Goal: Transaction & Acquisition: Purchase product/service

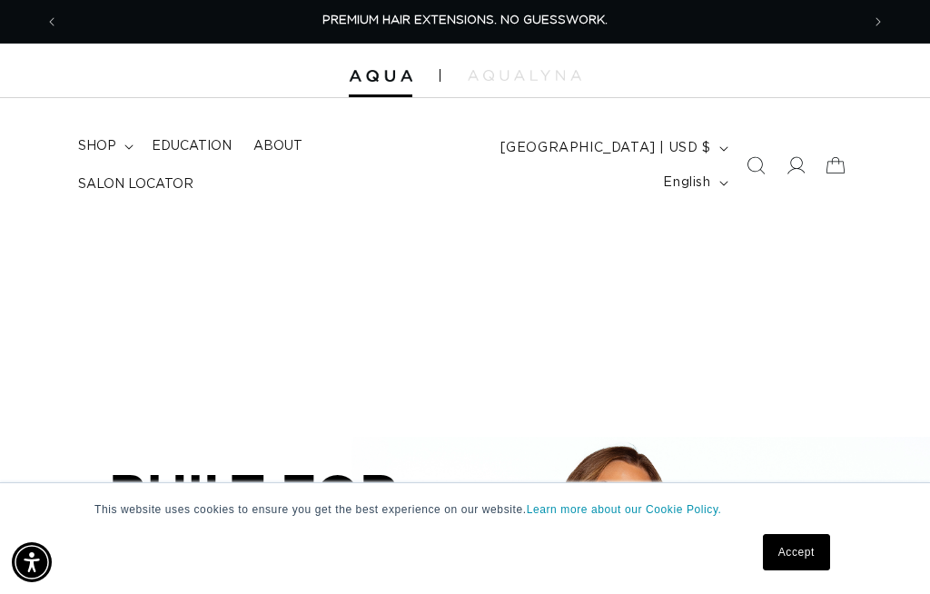
click at [795, 157] on icon at bounding box center [796, 165] width 18 height 18
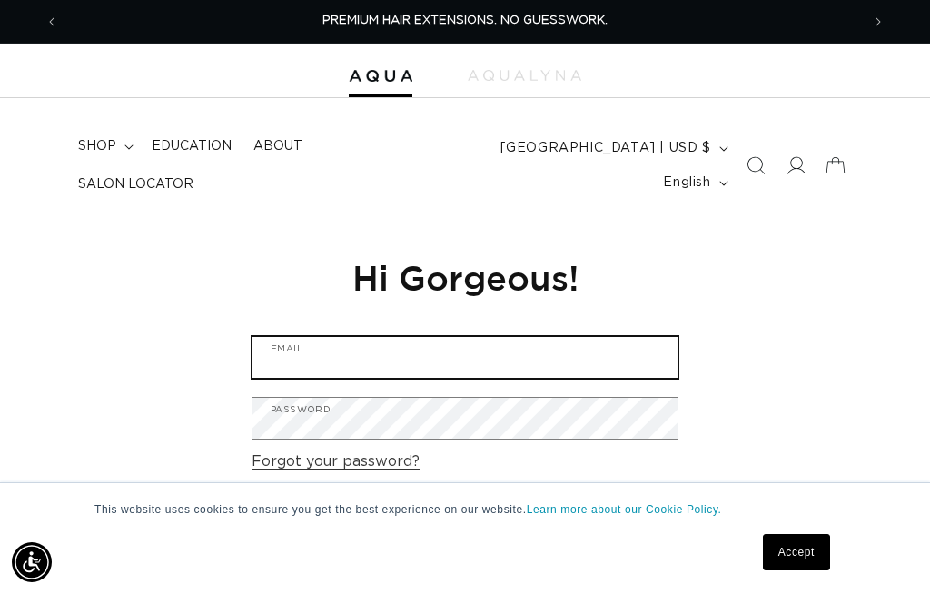
click at [648, 347] on input "Email" at bounding box center [465, 357] width 425 height 41
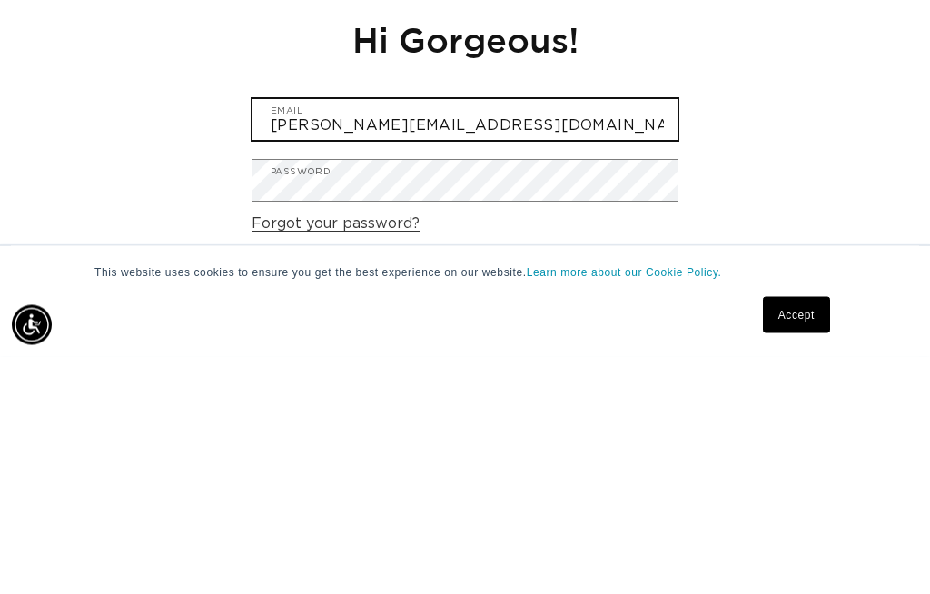
type input "paula.elementsofstyle@gmail.com"
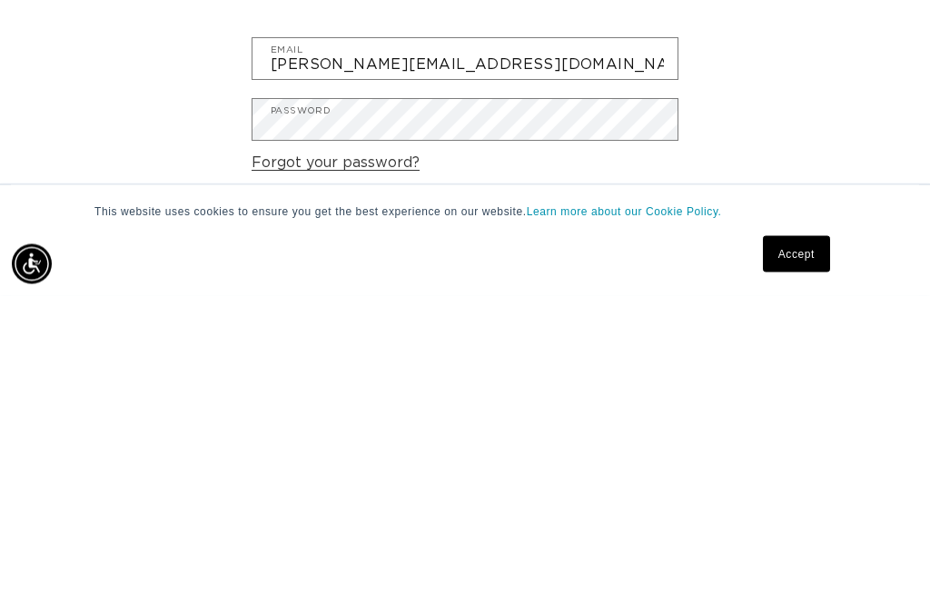
scroll to position [299, 0]
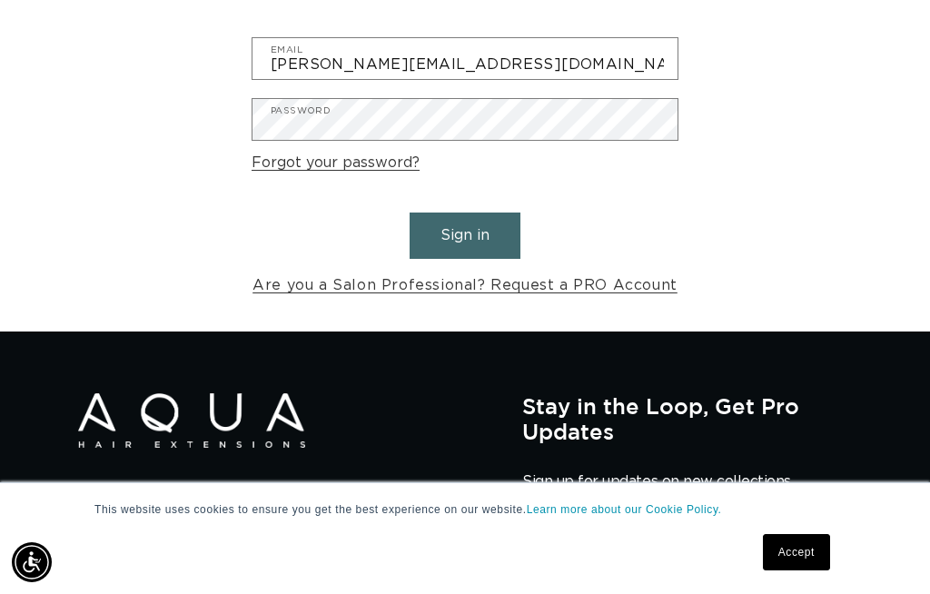
click at [473, 222] on button "Sign in" at bounding box center [465, 236] width 111 height 46
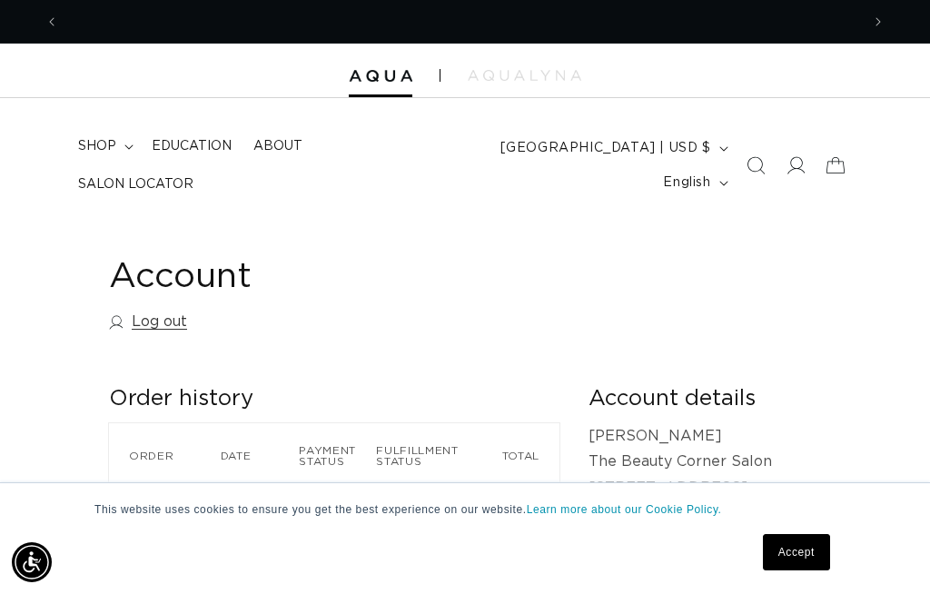
scroll to position [0, 801]
click at [101, 154] on span "shop" at bounding box center [97, 146] width 38 height 16
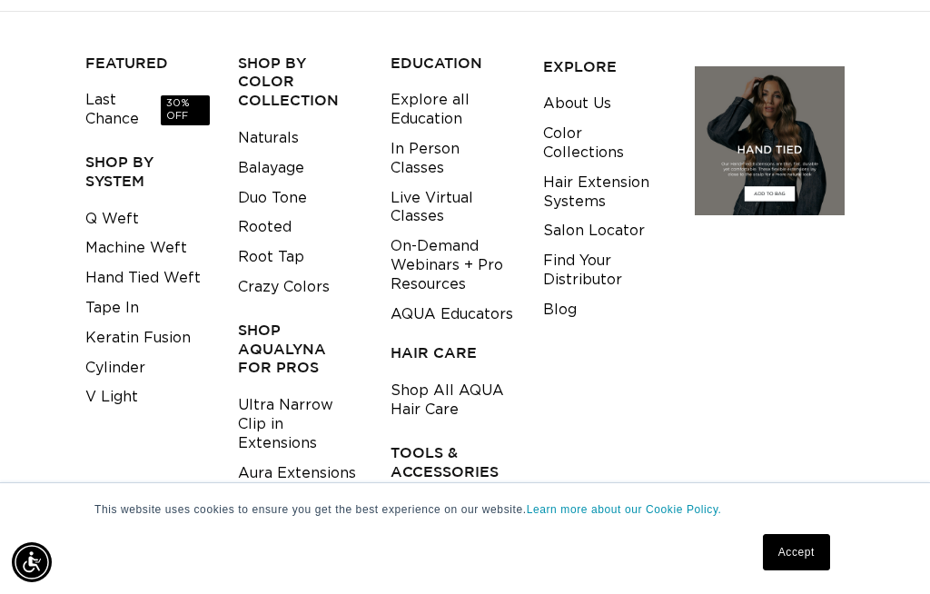
scroll to position [0, 0]
click at [344, 459] on link "Aura Extensions" at bounding box center [297, 474] width 118 height 30
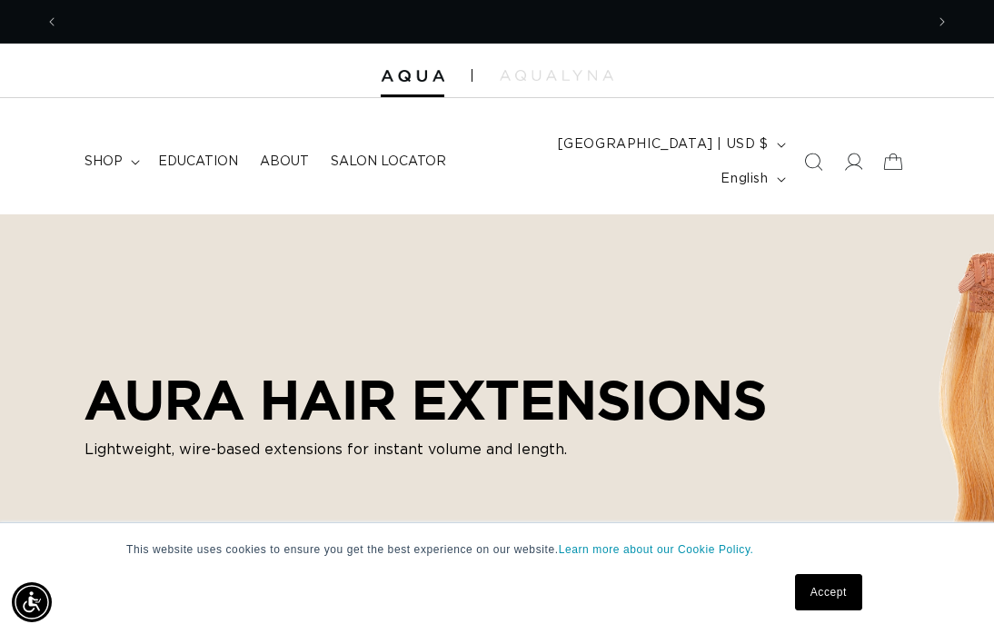
scroll to position [0, 858]
click at [104, 154] on span "shop" at bounding box center [103, 162] width 38 height 16
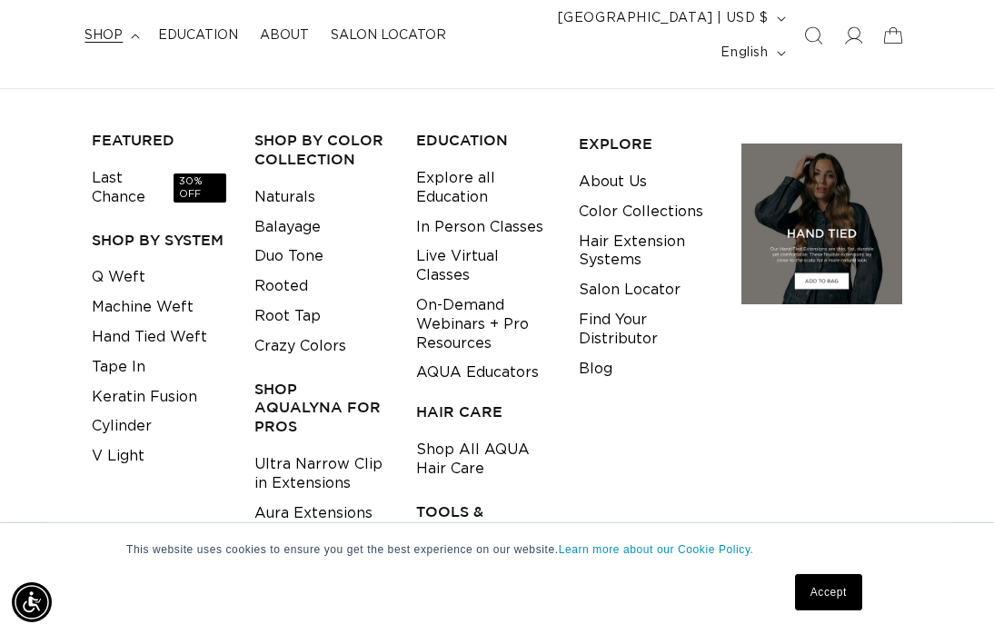
click at [340, 466] on link "Ultra Narrow Clip in Extensions" at bounding box center [321, 474] width 134 height 49
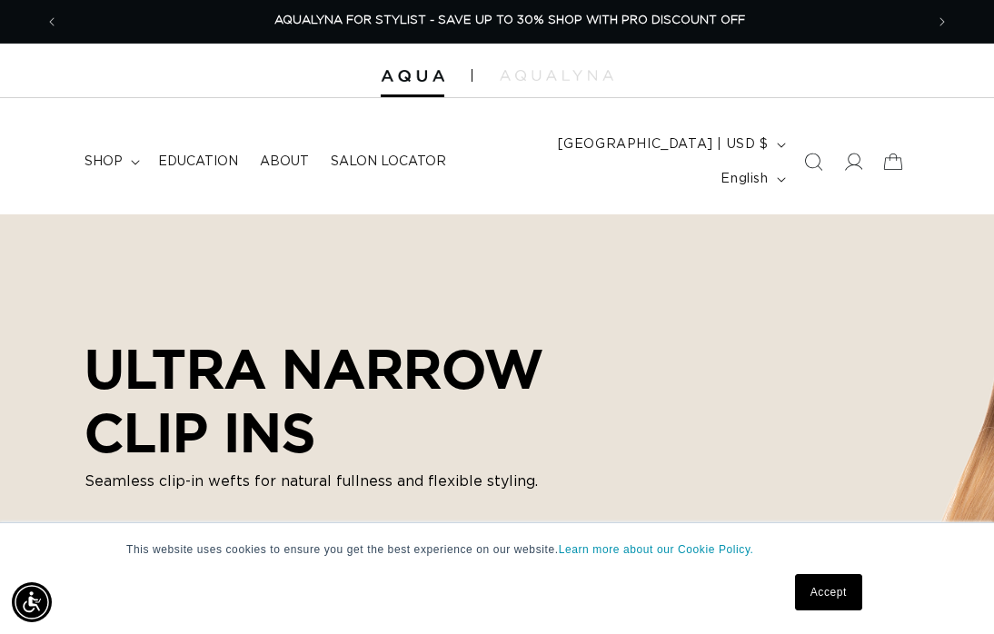
click at [129, 158] on summary "shop" at bounding box center [111, 162] width 74 height 38
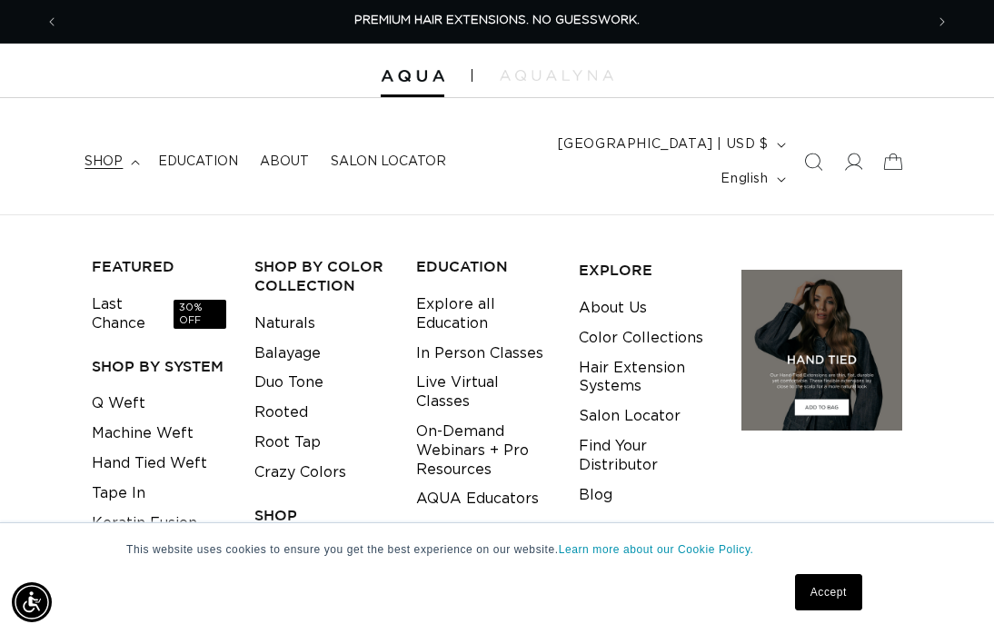
click at [577, 69] on div at bounding box center [497, 71] width 994 height 55
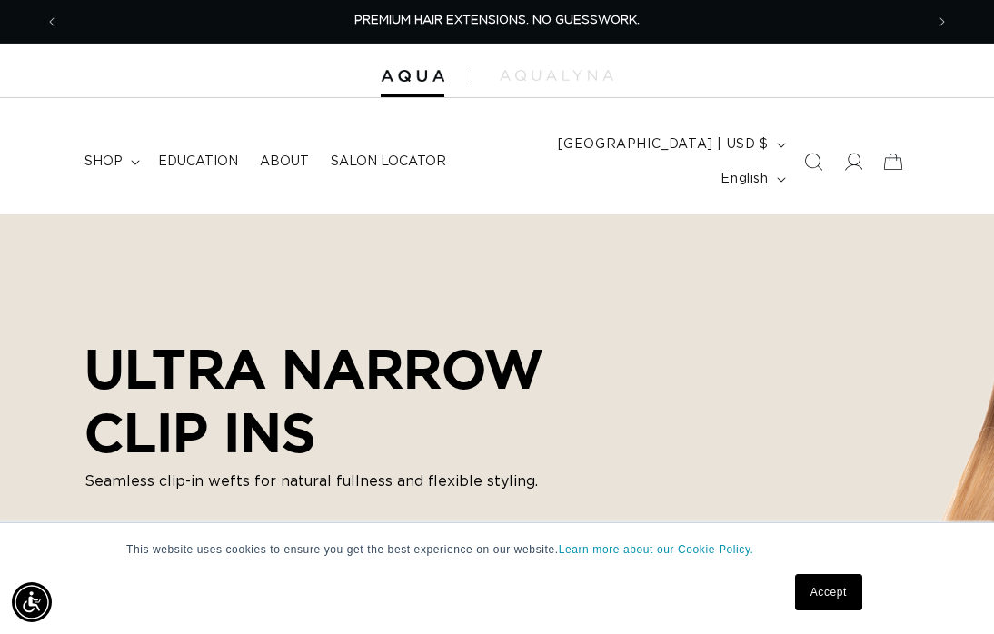
click at [586, 80] on img at bounding box center [557, 75] width 114 height 11
click at [592, 81] on img at bounding box center [557, 75] width 114 height 11
